Goal: Navigation & Orientation: Find specific page/section

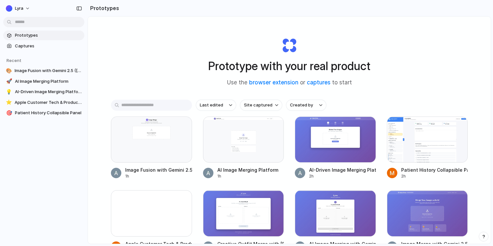
click at [207, 52] on div "Prototype with your real product Use the browser extension or captures to start" at bounding box center [289, 59] width 259 height 70
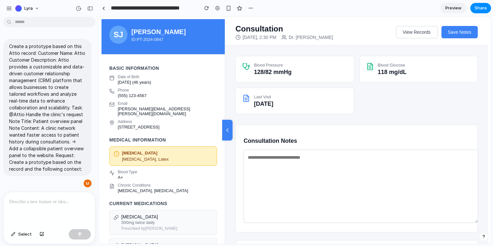
scroll to position [131, 0]
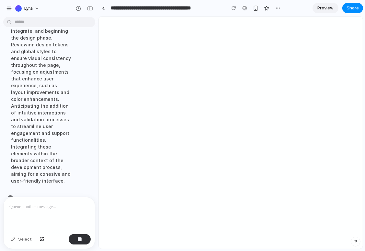
scroll to position [185, 0]
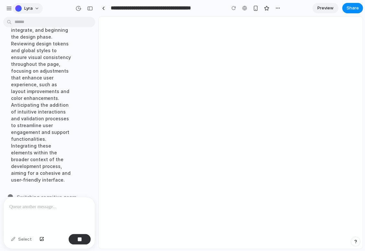
click at [27, 9] on span "Lyra" at bounding box center [28, 8] width 8 height 6
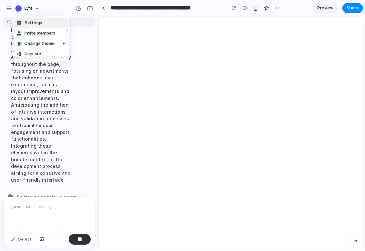
click at [13, 7] on div "Settings Invite members Change theme Sign out" at bounding box center [182, 125] width 365 height 251
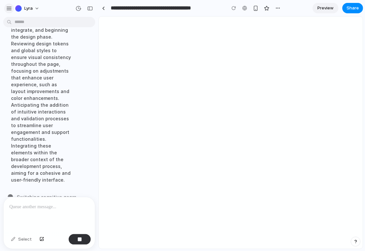
click at [12, 7] on div "button" at bounding box center [9, 9] width 6 height 6
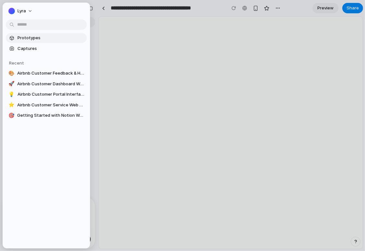
click at [26, 37] on span "Prototypes" at bounding box center [51, 38] width 67 height 6
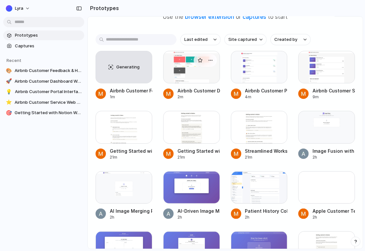
scroll to position [10, 0]
